Goal: Information Seeking & Learning: Get advice/opinions

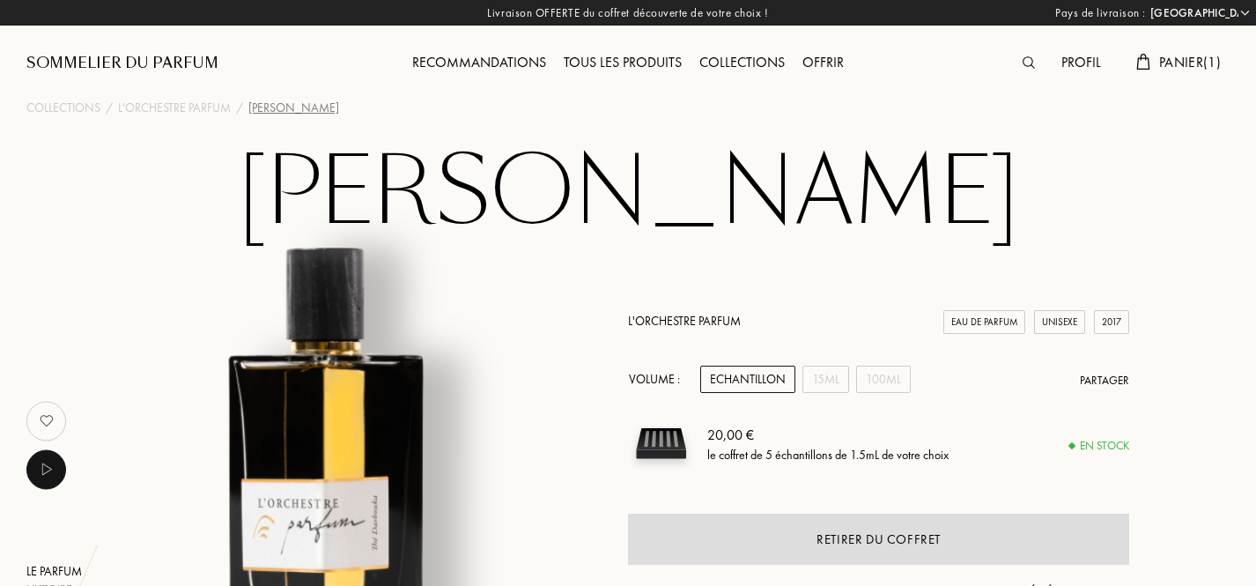
select select "FR"
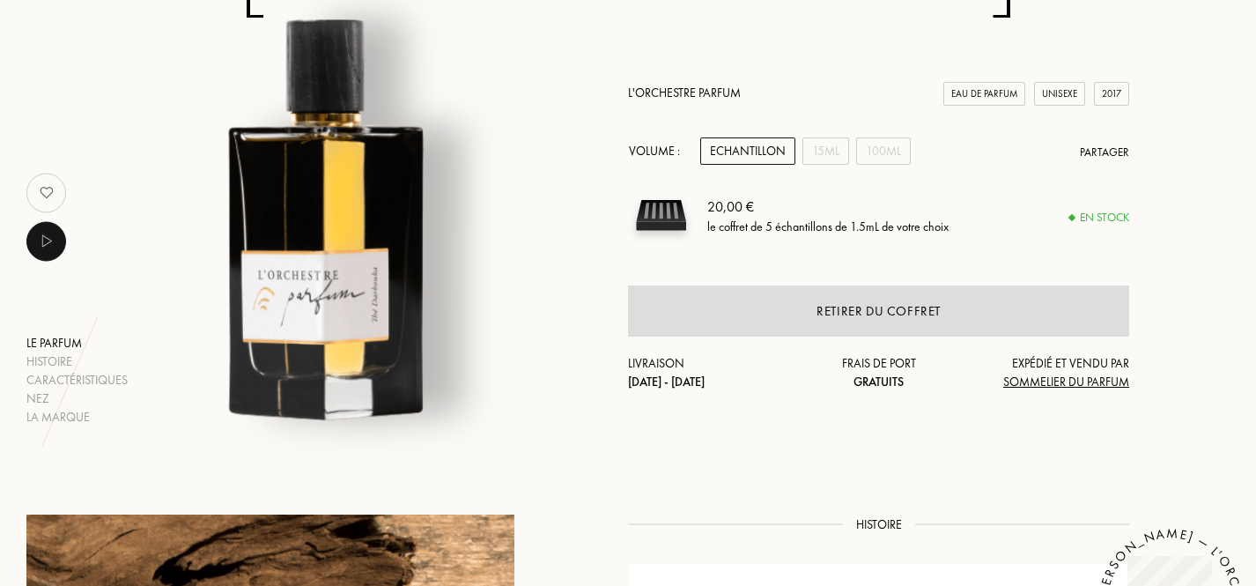
scroll to position [220, 0]
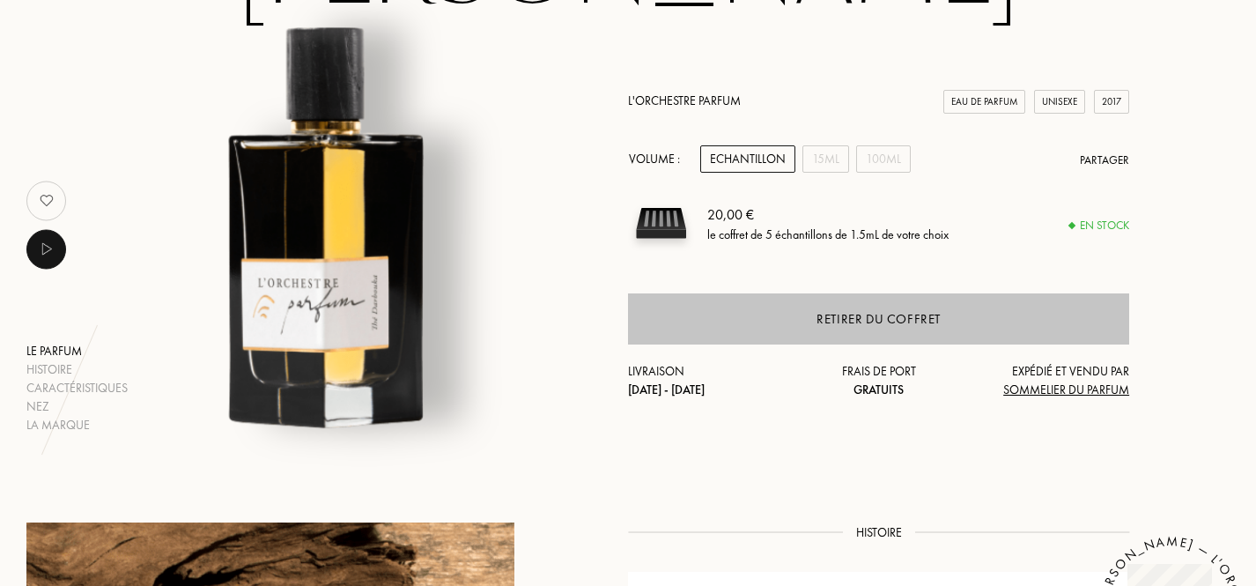
click at [917, 314] on div "Retirer du coffret" at bounding box center [878, 319] width 124 height 20
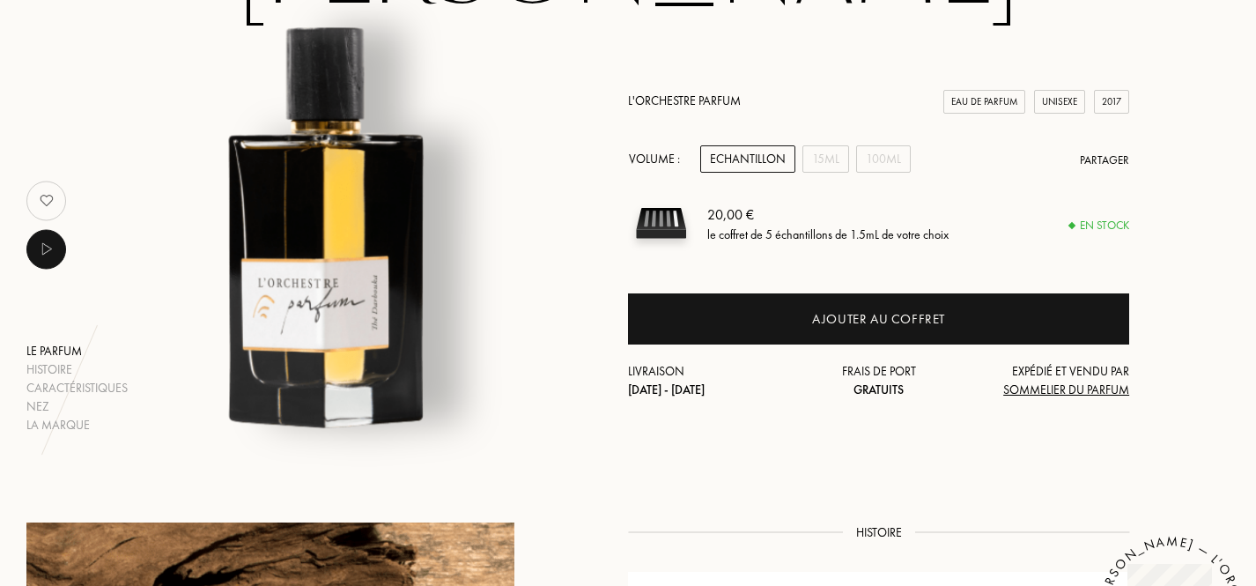
scroll to position [0, 0]
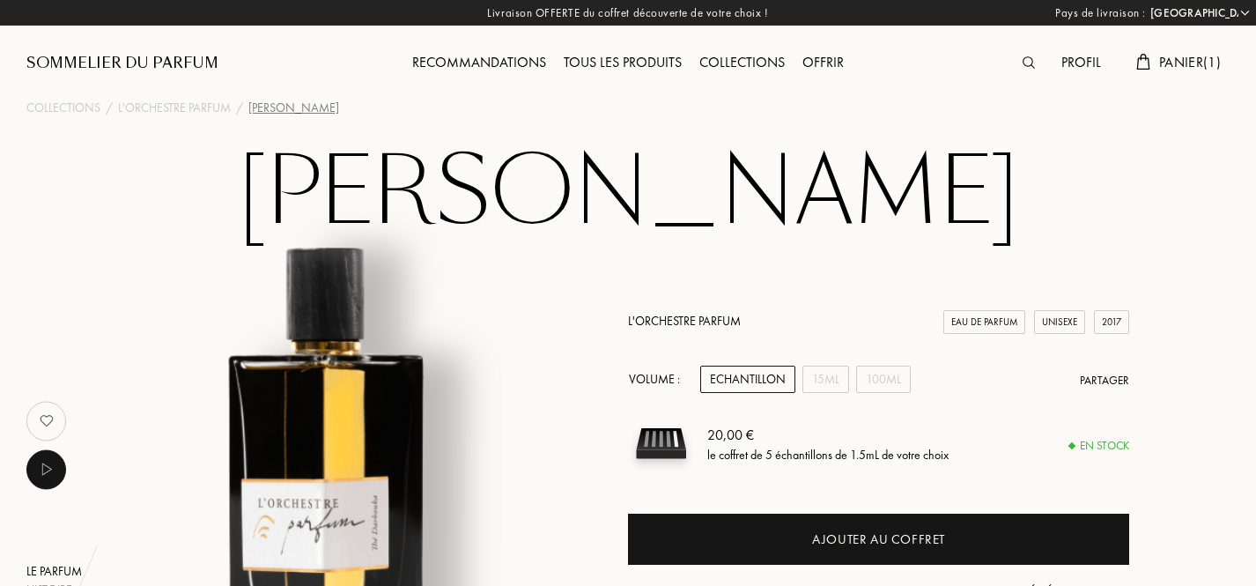
click at [208, 54] on div "Sommelier du Parfum" at bounding box center [122, 63] width 192 height 21
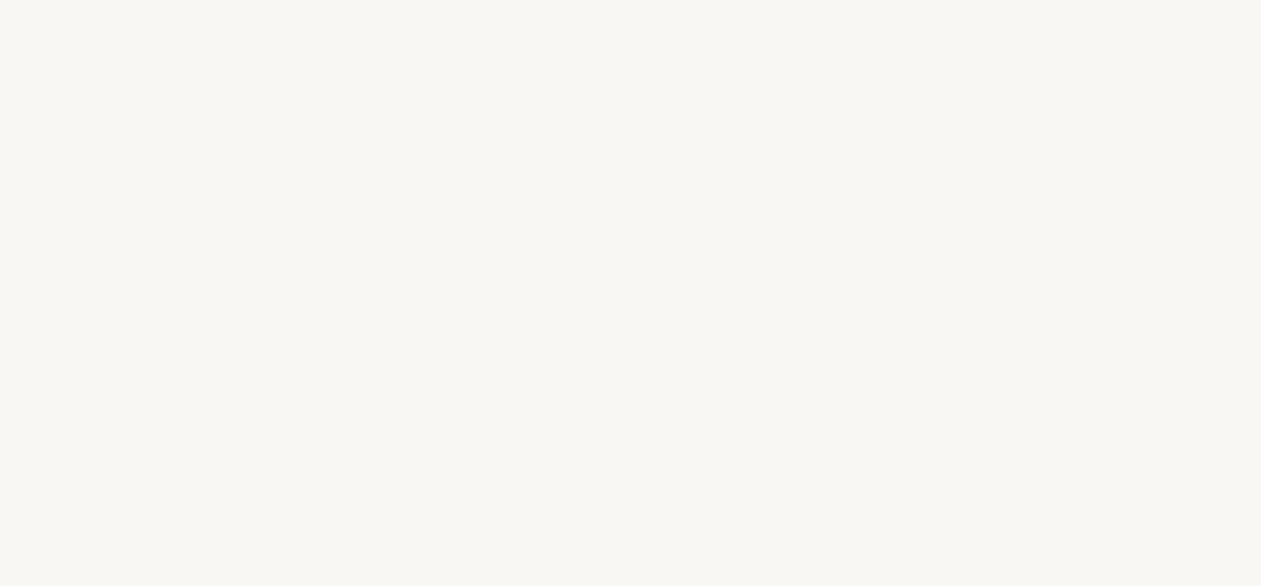
select select "FR"
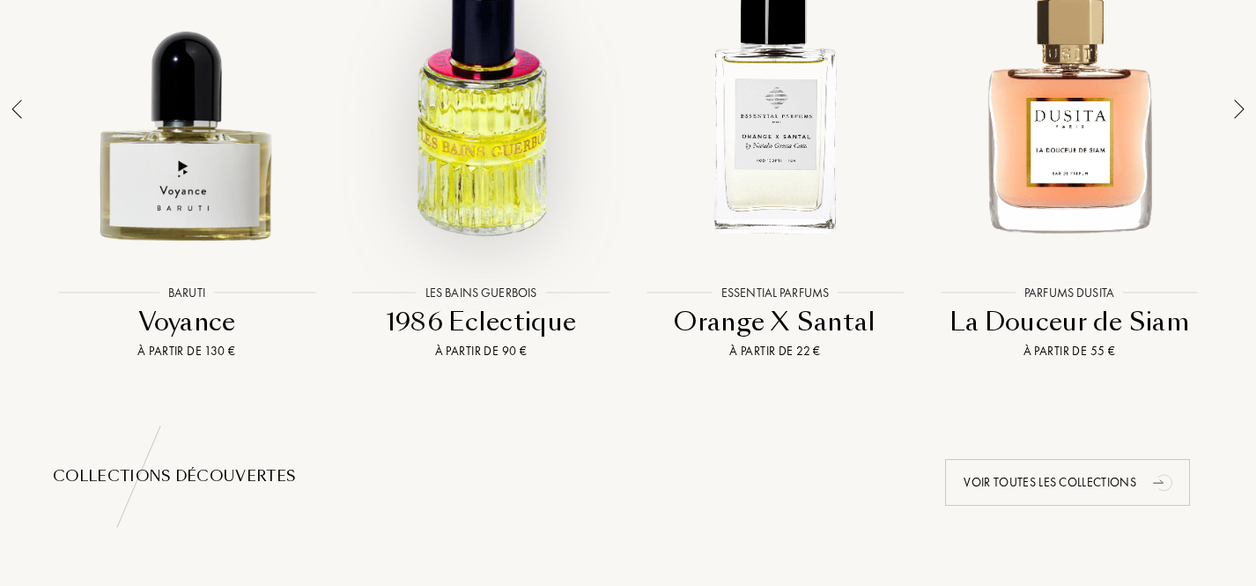
scroll to position [1406, 0]
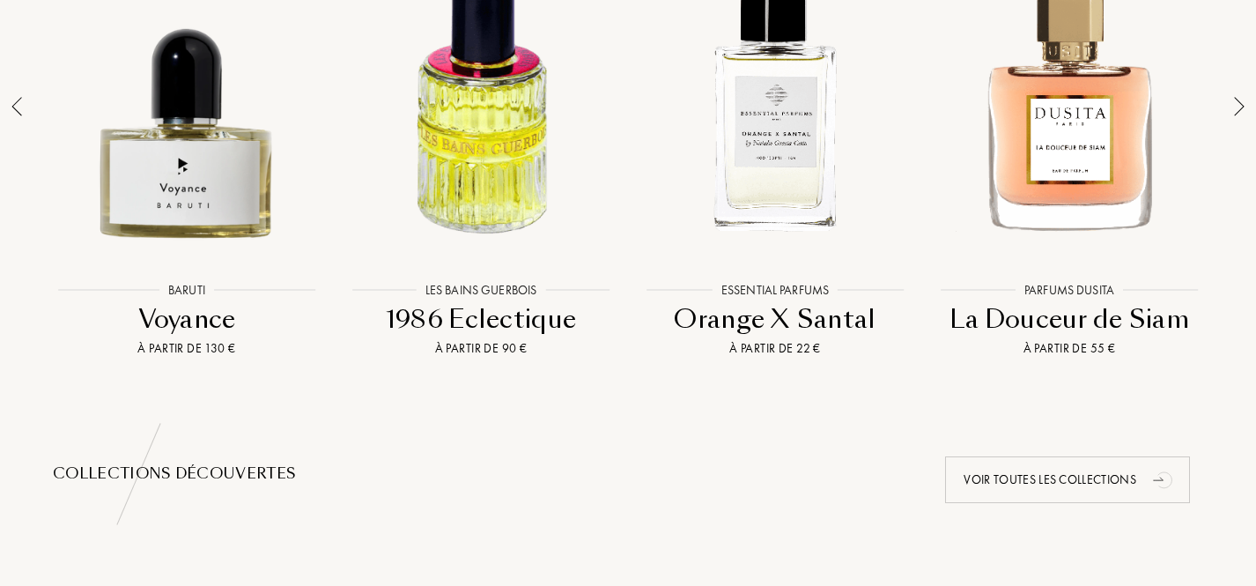
click at [1249, 112] on div at bounding box center [1239, 142] width 25 height 431
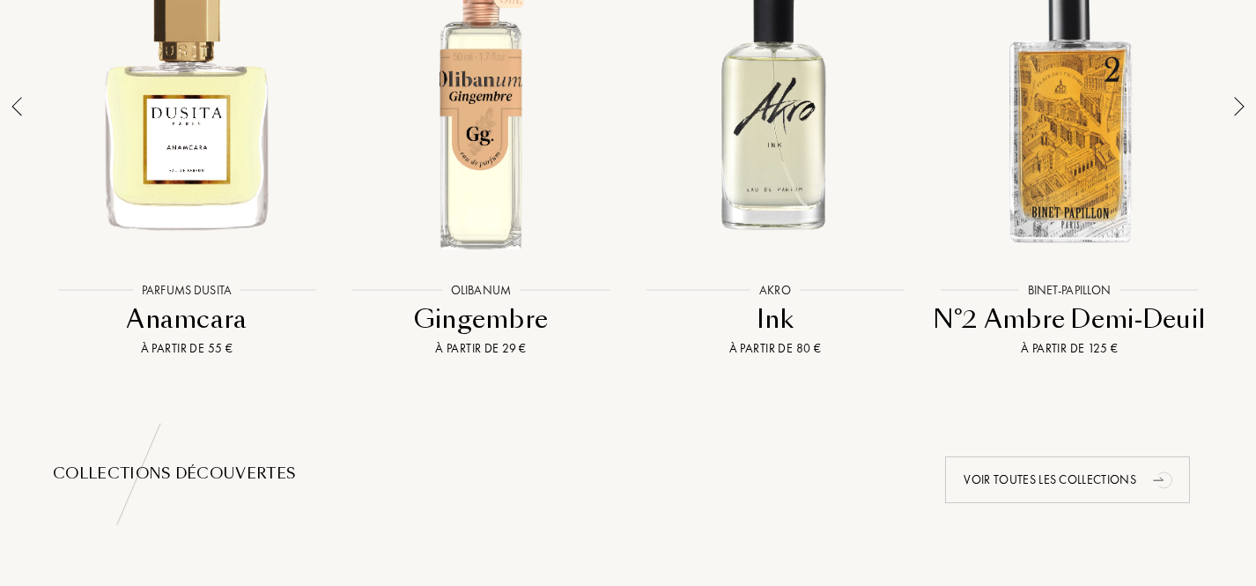
click at [1250, 112] on div at bounding box center [1239, 142] width 25 height 431
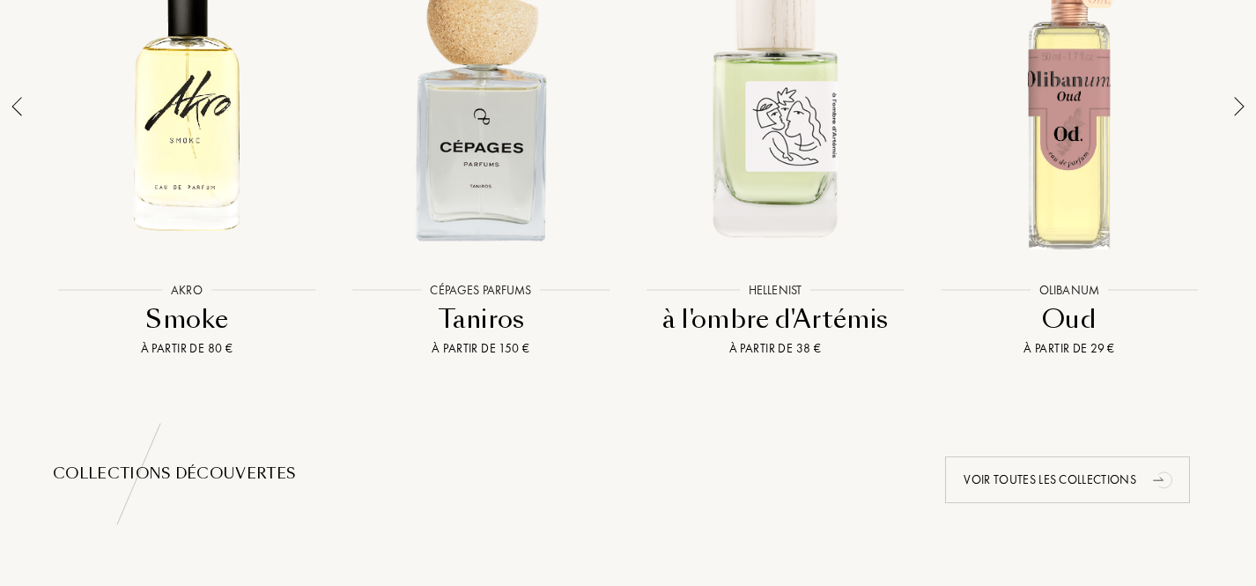
click at [1239, 107] on img at bounding box center [1239, 106] width 11 height 19
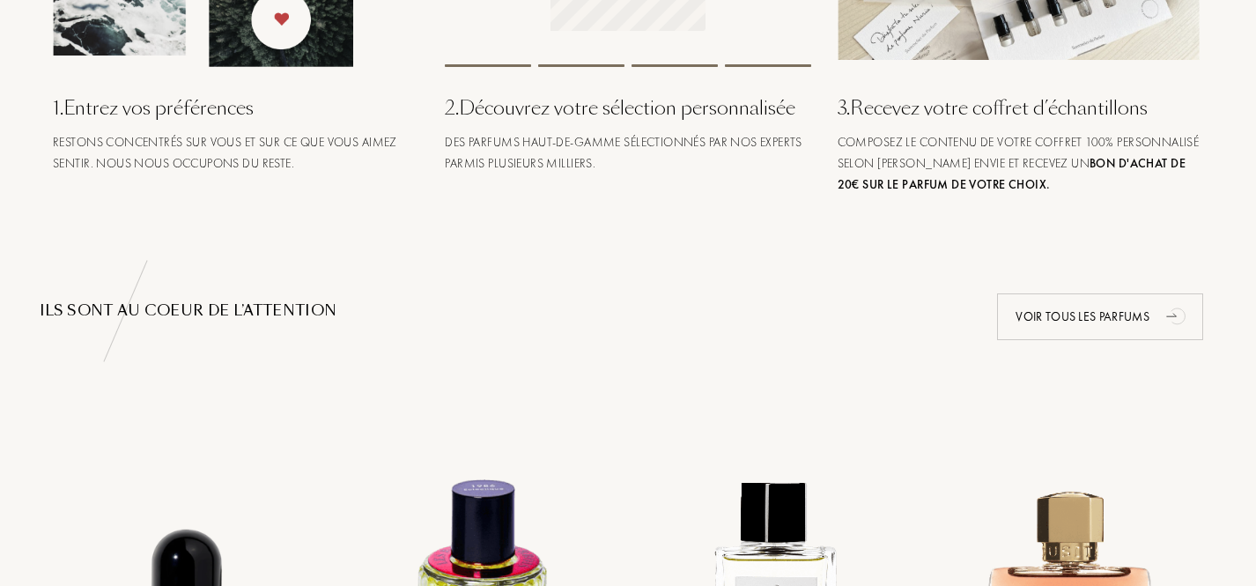
scroll to position [0, 0]
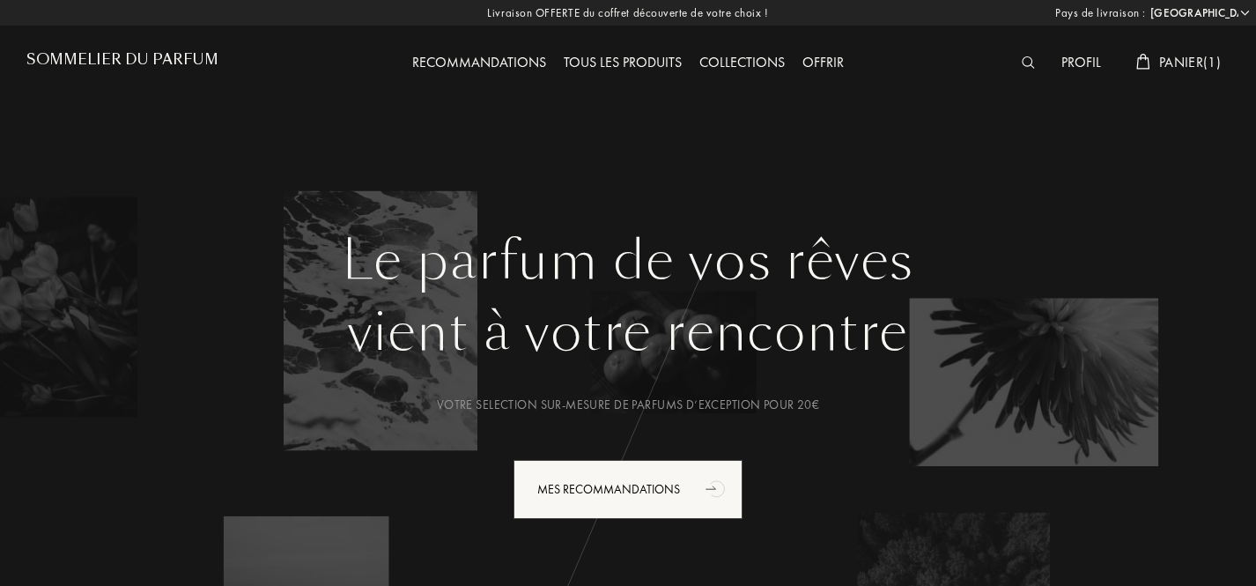
click at [481, 59] on div "Recommandations" at bounding box center [478, 63] width 151 height 23
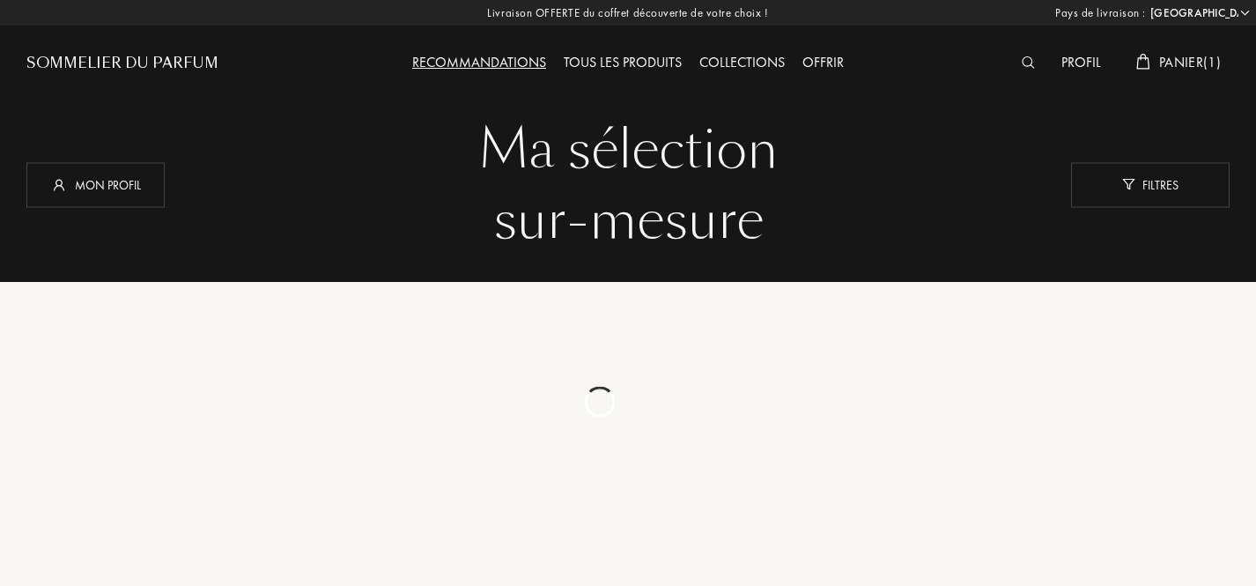
select select "FR"
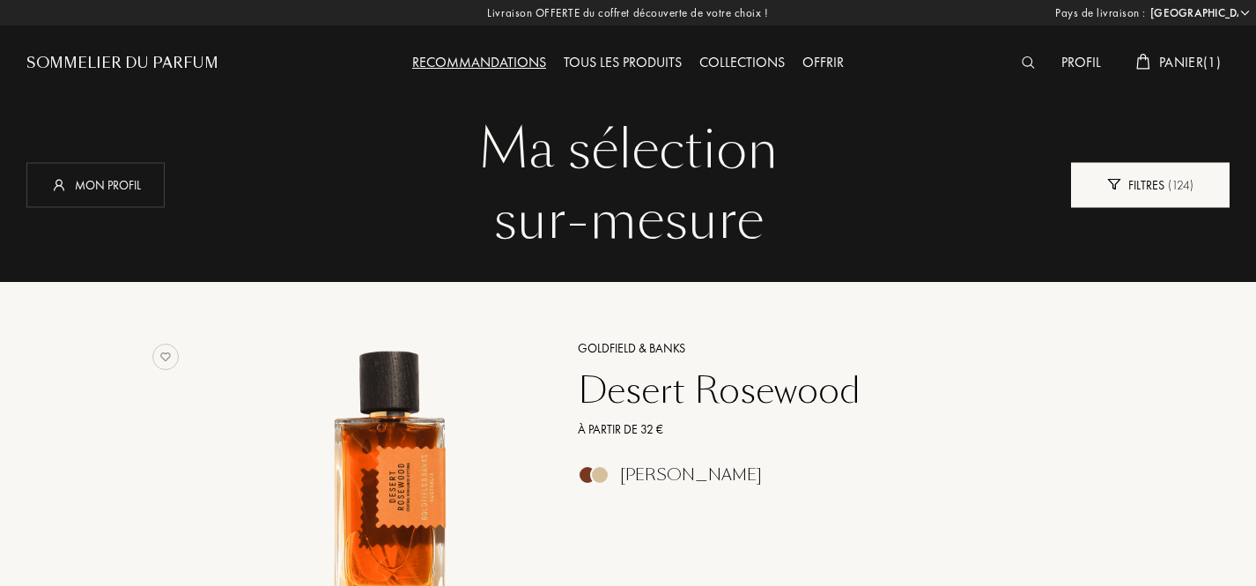
click at [1125, 189] on div "Filtres ( 124 )" at bounding box center [1150, 184] width 159 height 45
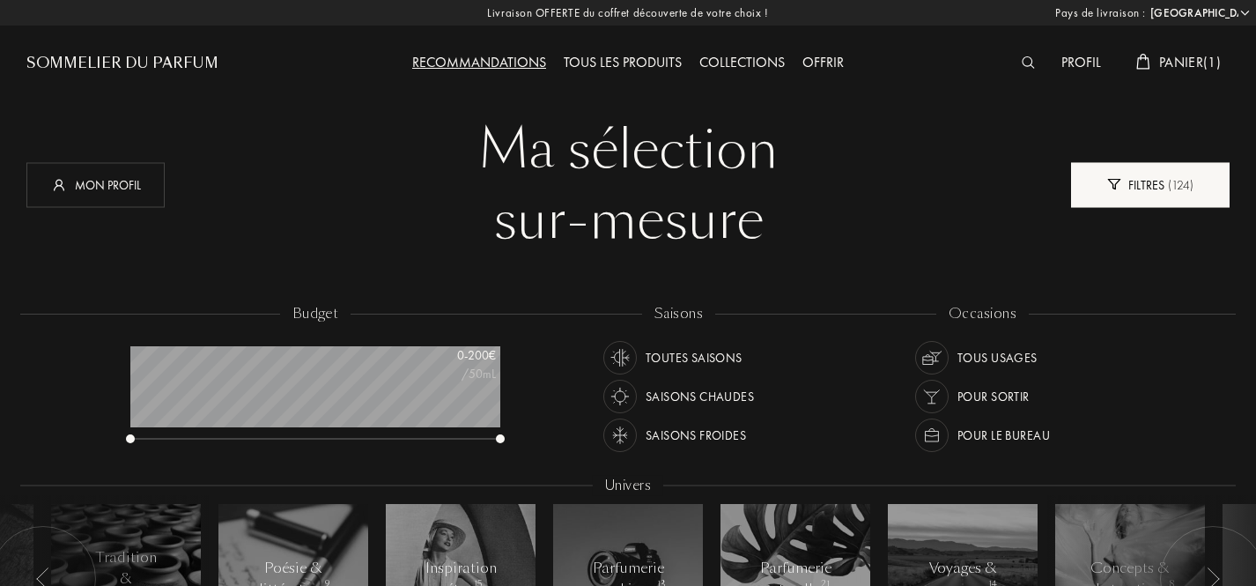
scroll to position [88, 370]
click at [1125, 189] on div "Filtres ( 124 )" at bounding box center [1150, 184] width 159 height 45
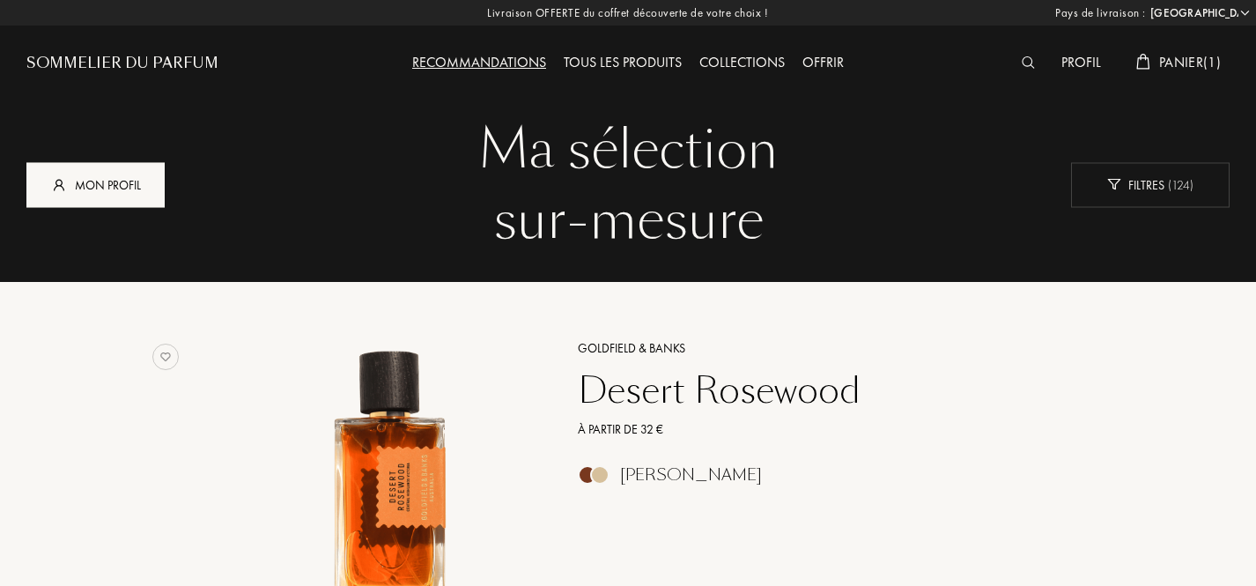
click at [78, 185] on div "Mon profil" at bounding box center [95, 184] width 138 height 45
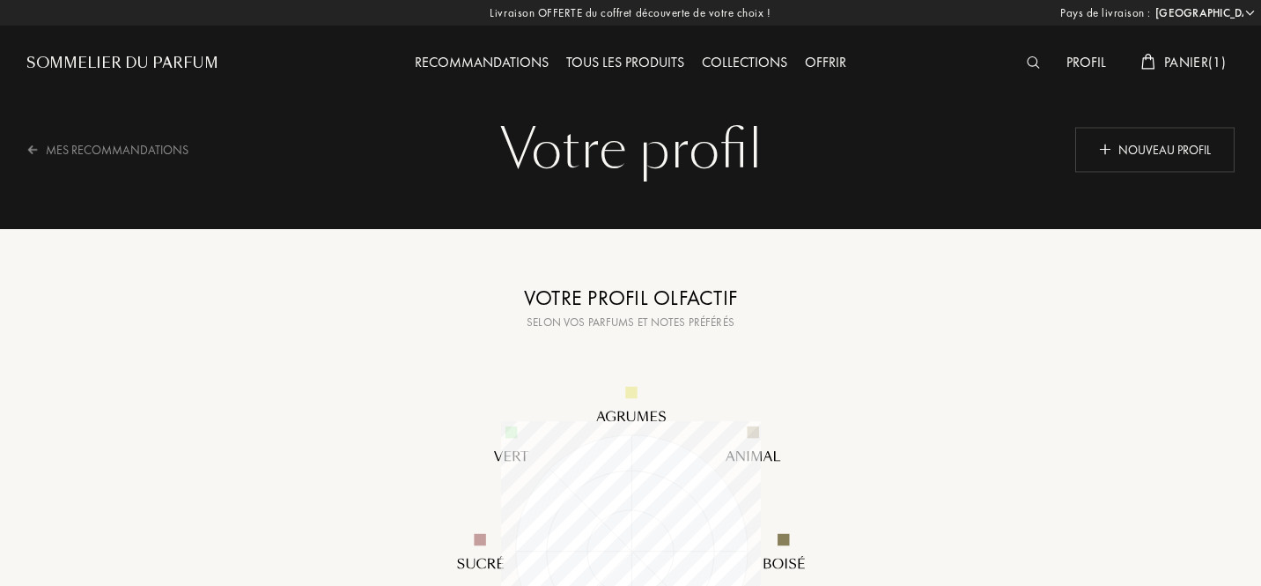
select select "FR"
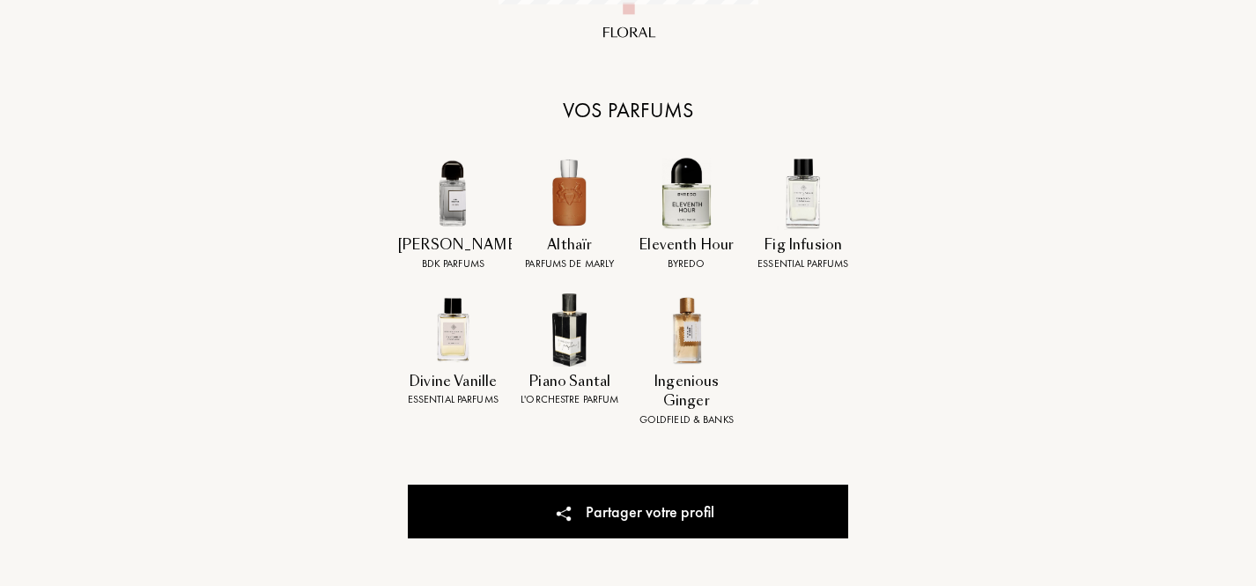
scroll to position [702, 0]
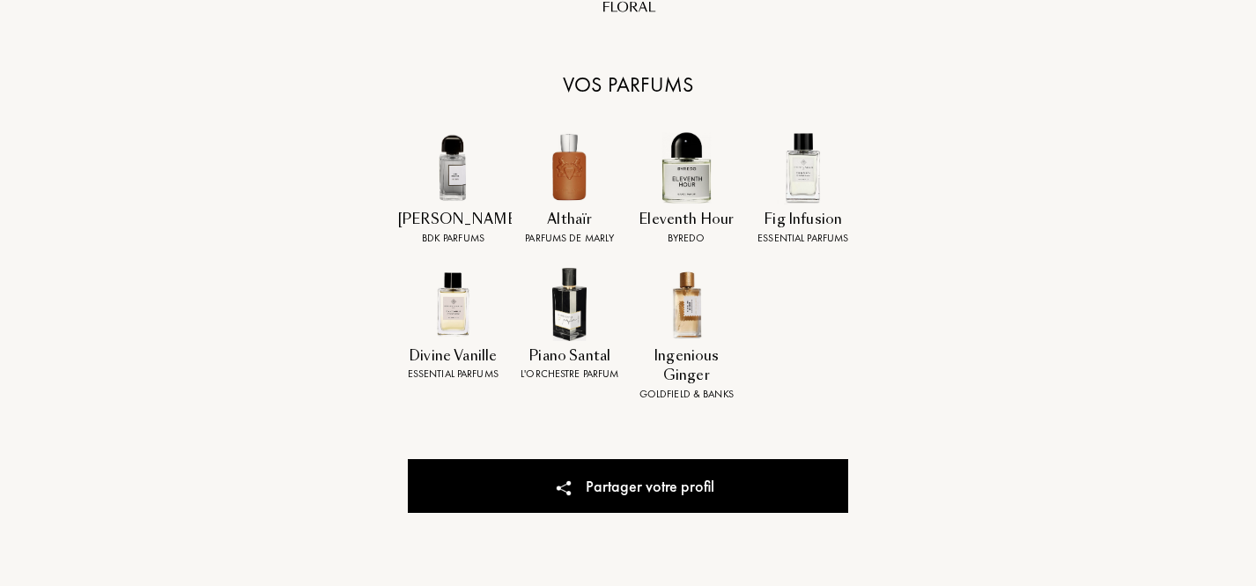
click at [702, 347] on div "Ingenious Ginger" at bounding box center [686, 366] width 110 height 40
click at [562, 197] on img at bounding box center [569, 167] width 73 height 73
click at [461, 206] on div "Gris Charnel BDK Parfums" at bounding box center [453, 188] width 117 height 114
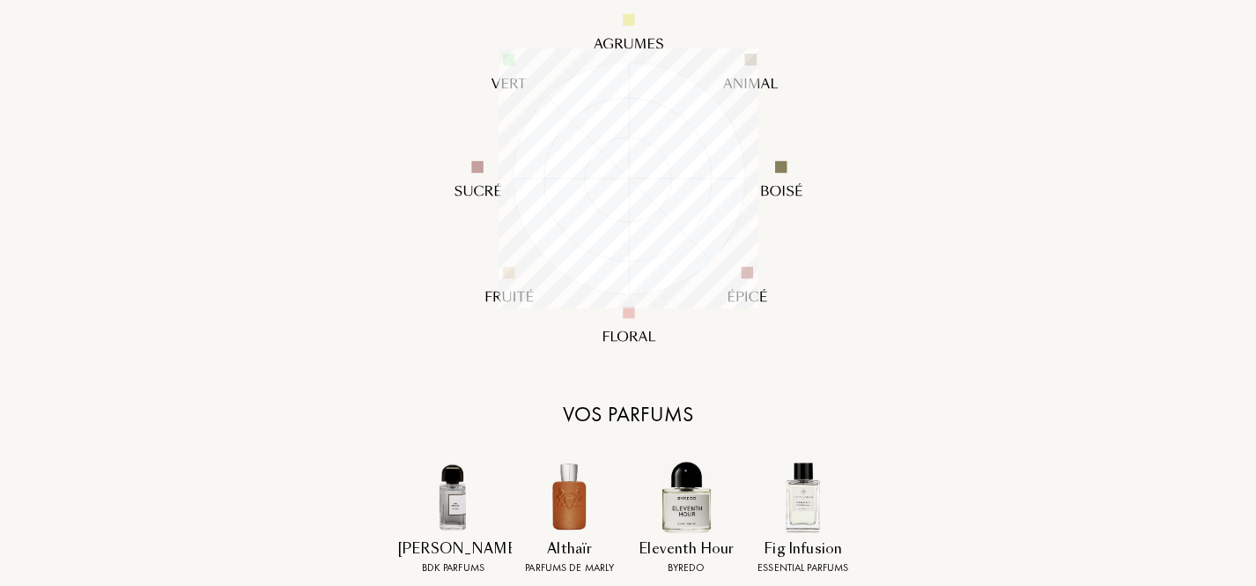
scroll to position [0, 0]
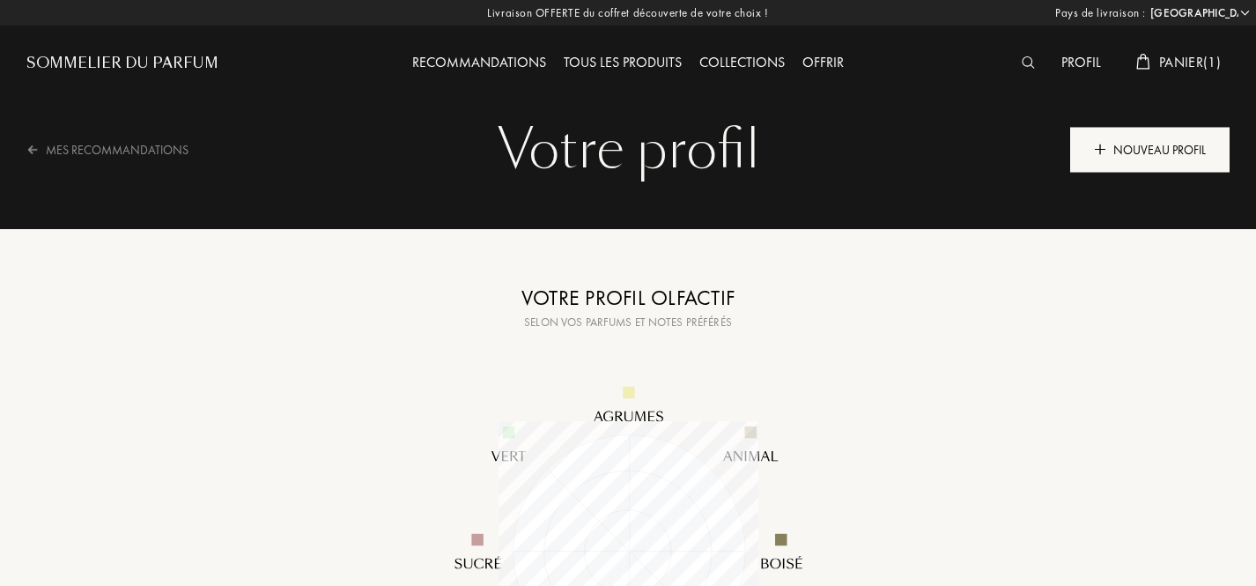
click at [1182, 144] on div "Nouveau profil" at bounding box center [1149, 149] width 159 height 45
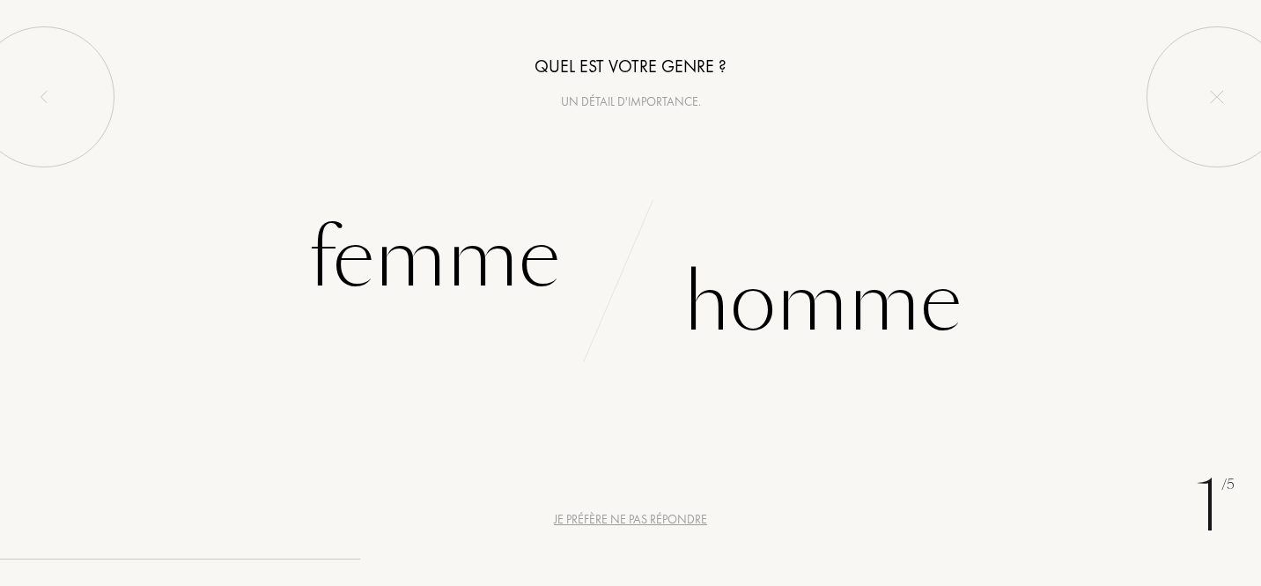
click at [653, 520] on div "Je préfère ne pas répondre" at bounding box center [630, 519] width 153 height 18
